Goal: Task Accomplishment & Management: Use online tool/utility

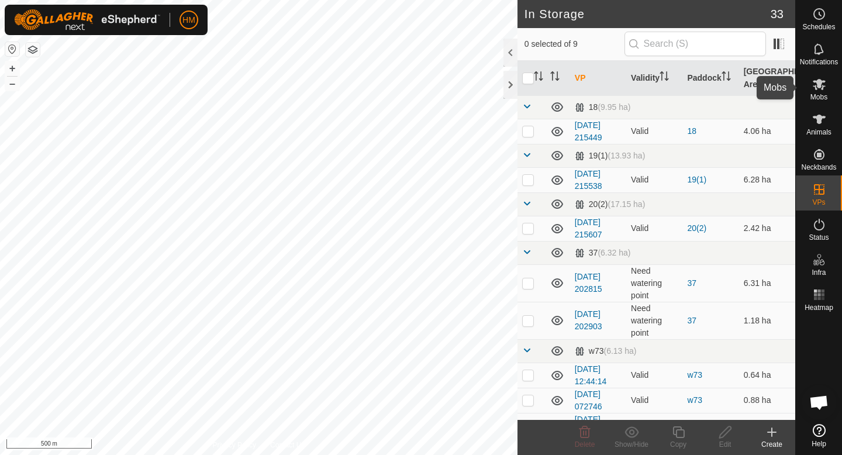
click at [812, 77] on icon at bounding box center [819, 84] width 14 height 14
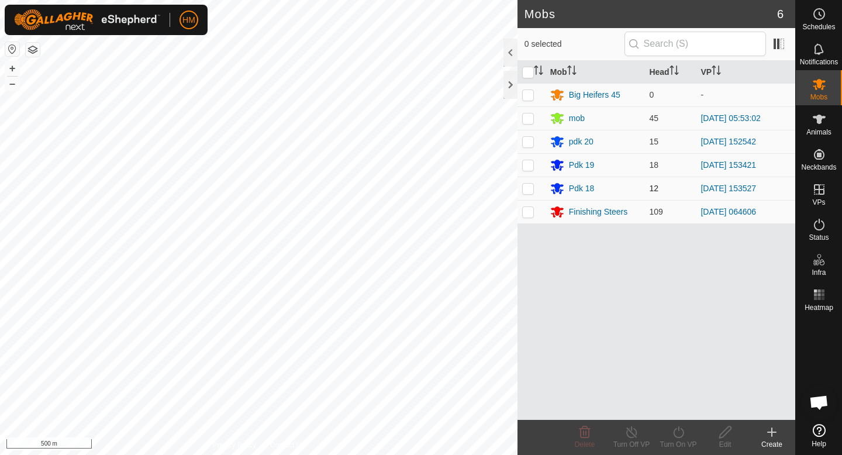
click at [529, 188] on p-checkbox at bounding box center [528, 188] width 12 height 9
checkbox input "true"
click at [529, 167] on p-checkbox at bounding box center [528, 164] width 12 height 9
checkbox input "true"
click at [525, 137] on p-checkbox at bounding box center [528, 141] width 12 height 9
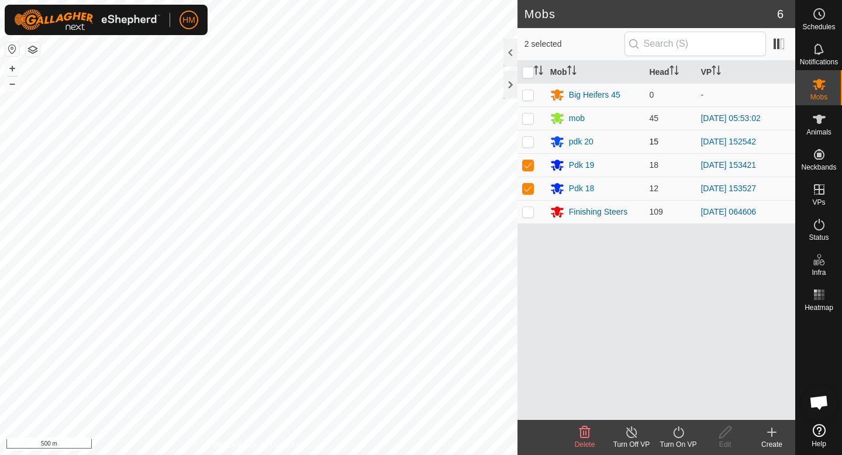
checkbox input "true"
click at [630, 435] on icon at bounding box center [631, 432] width 15 height 14
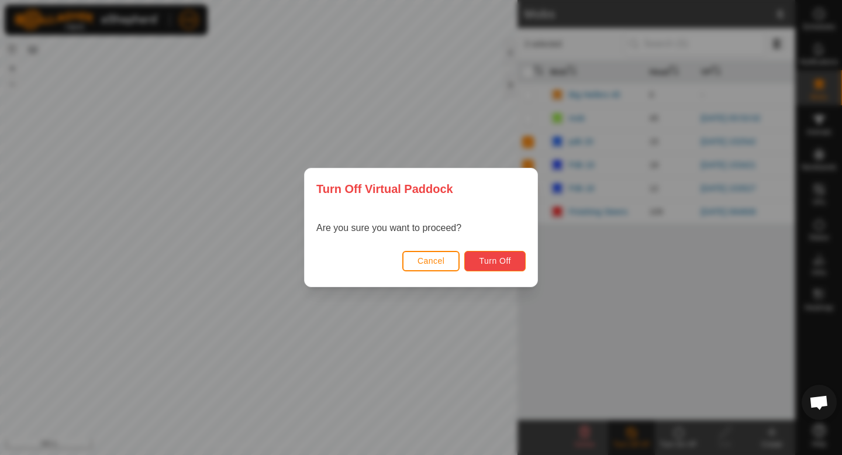
click at [505, 259] on span "Turn Off" at bounding box center [495, 260] width 32 height 9
